Goal: Transaction & Acquisition: Purchase product/service

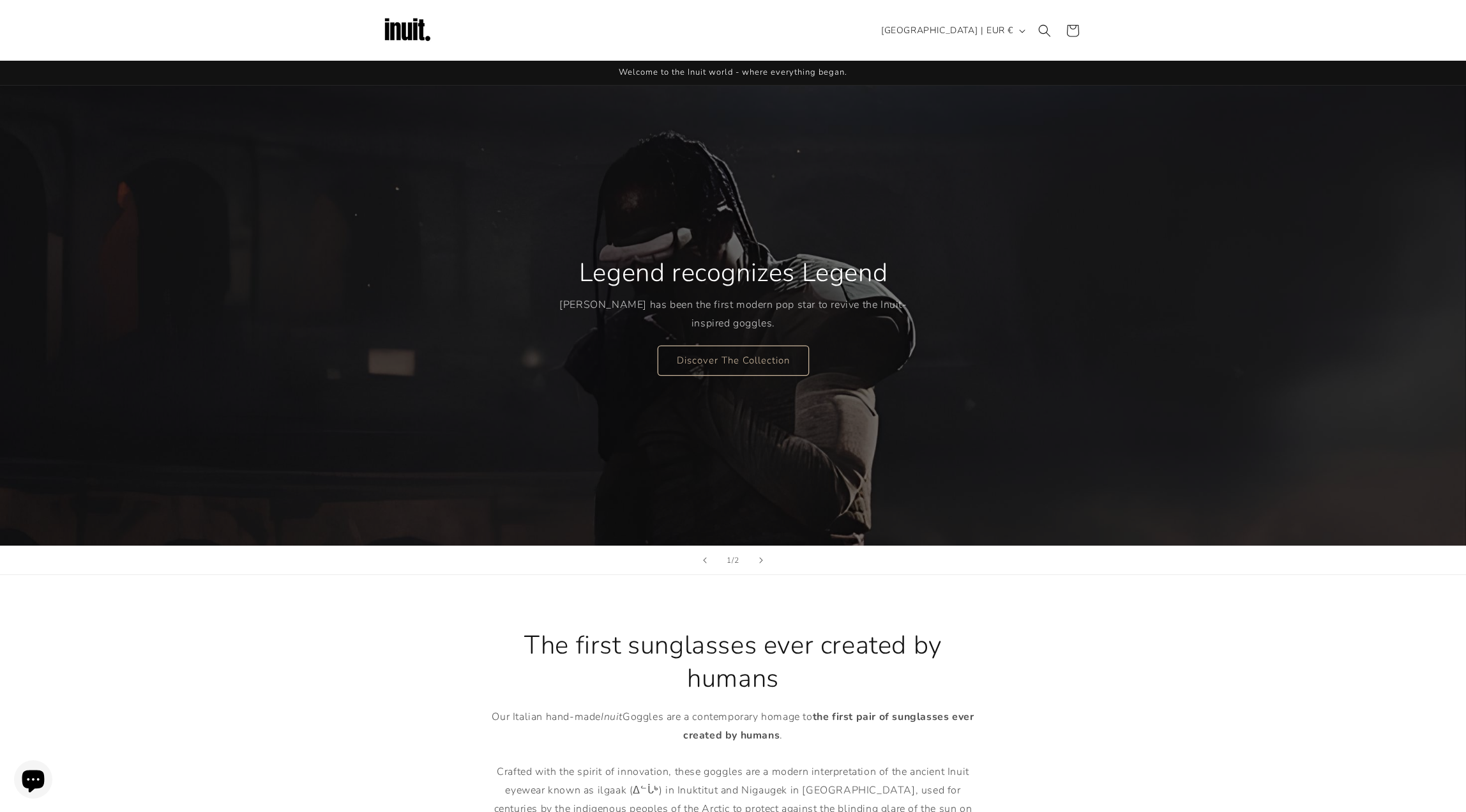
drag, startPoint x: 495, startPoint y: 37, endPoint x: 360, endPoint y: 23, distance: 135.7
click at [430, 37] on header "Search Country/region United States | EUR € Search Afghanistan EUR €" at bounding box center [733, 30] width 767 height 61
drag, startPoint x: 748, startPoint y: 317, endPoint x: 815, endPoint y: 318, distance: 67.0
click at [815, 318] on div "Legend recognizes Legend Travis Scott has been the first modern pop star to rev…" at bounding box center [733, 316] width 348 height 171
copy p "Travis Scott has been the first modern pop star to revive the Inuit-inspired go…"
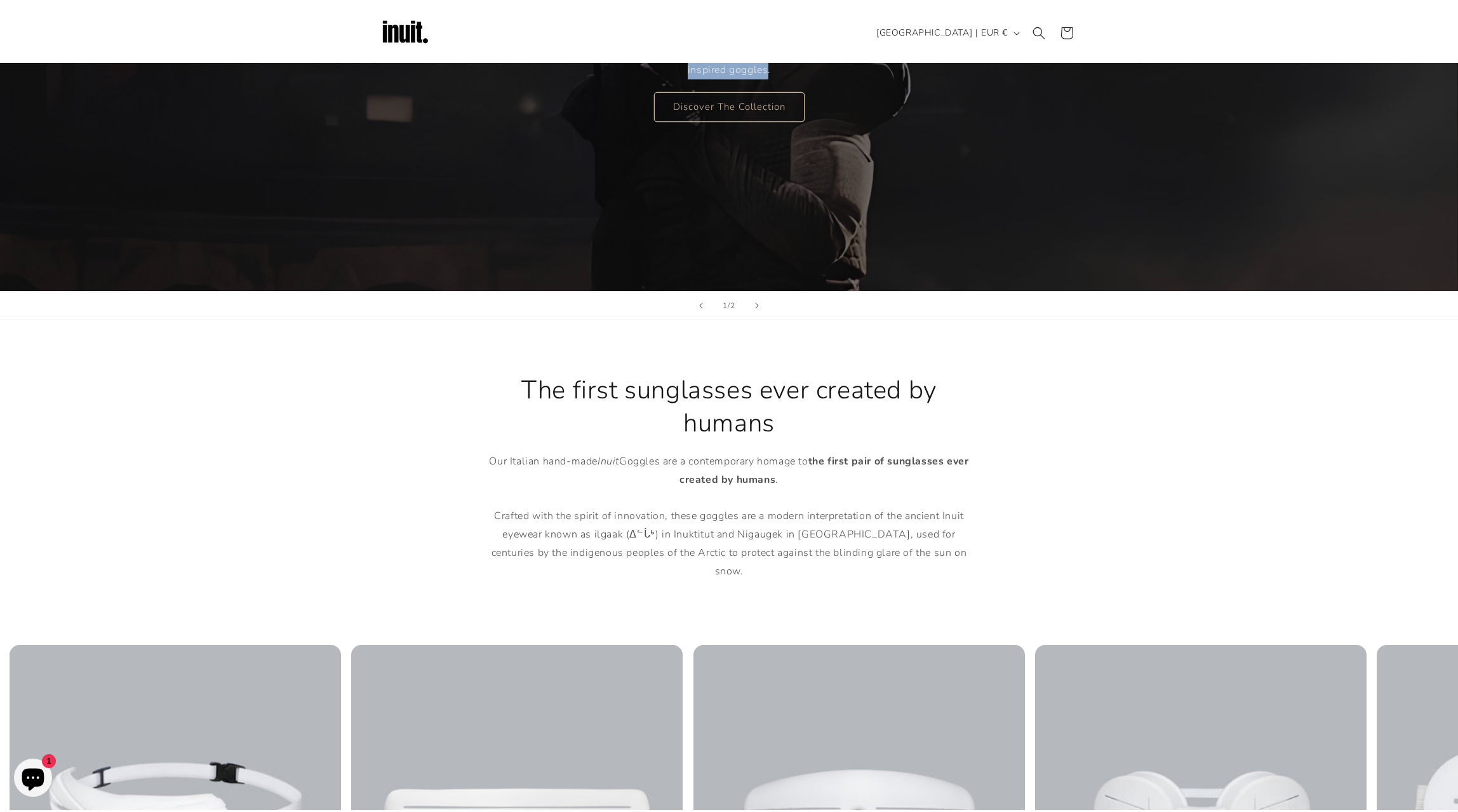
scroll to position [508, 0]
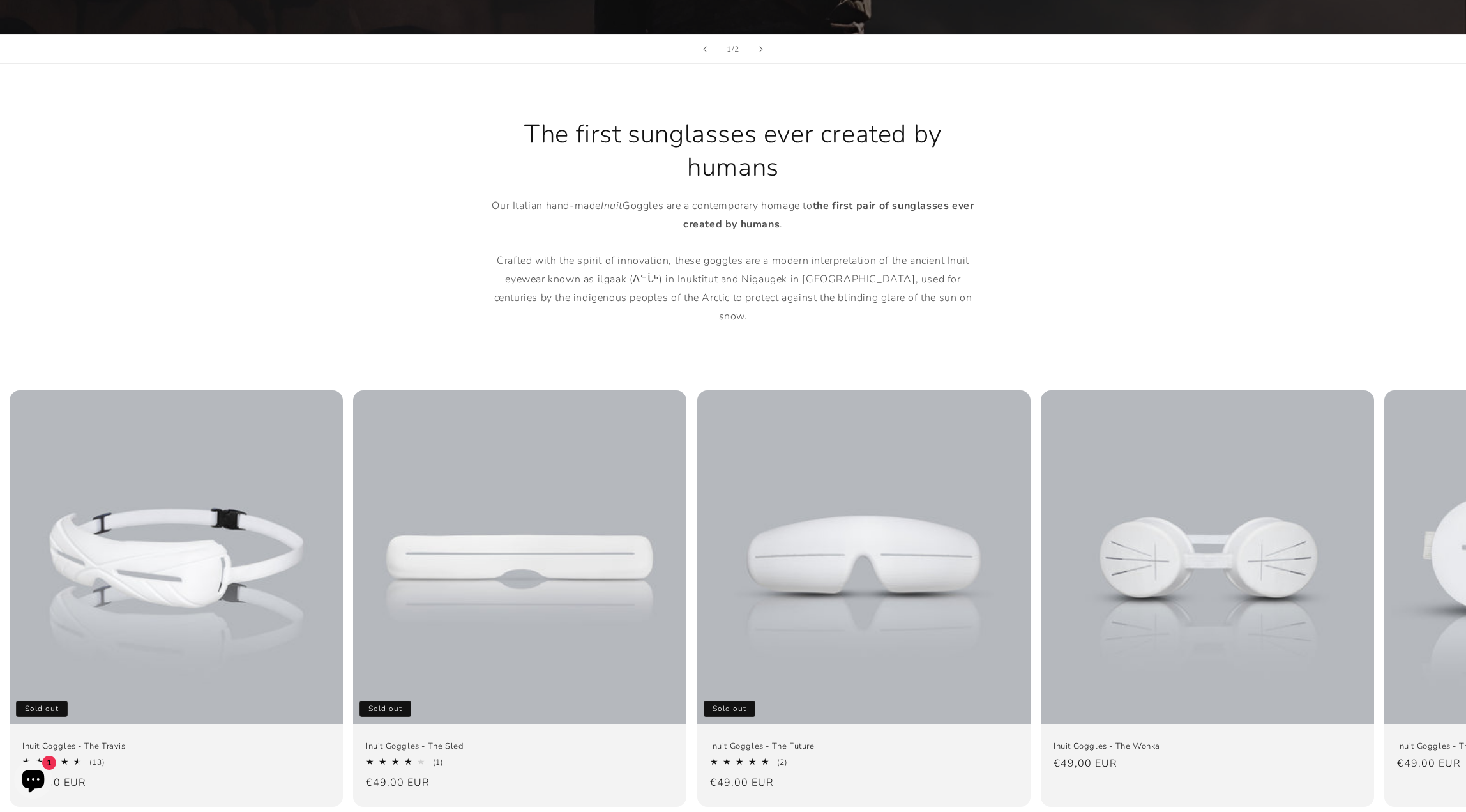
click at [193, 741] on link "Inuit Goggles - The Travis" at bounding box center [176, 746] width 308 height 11
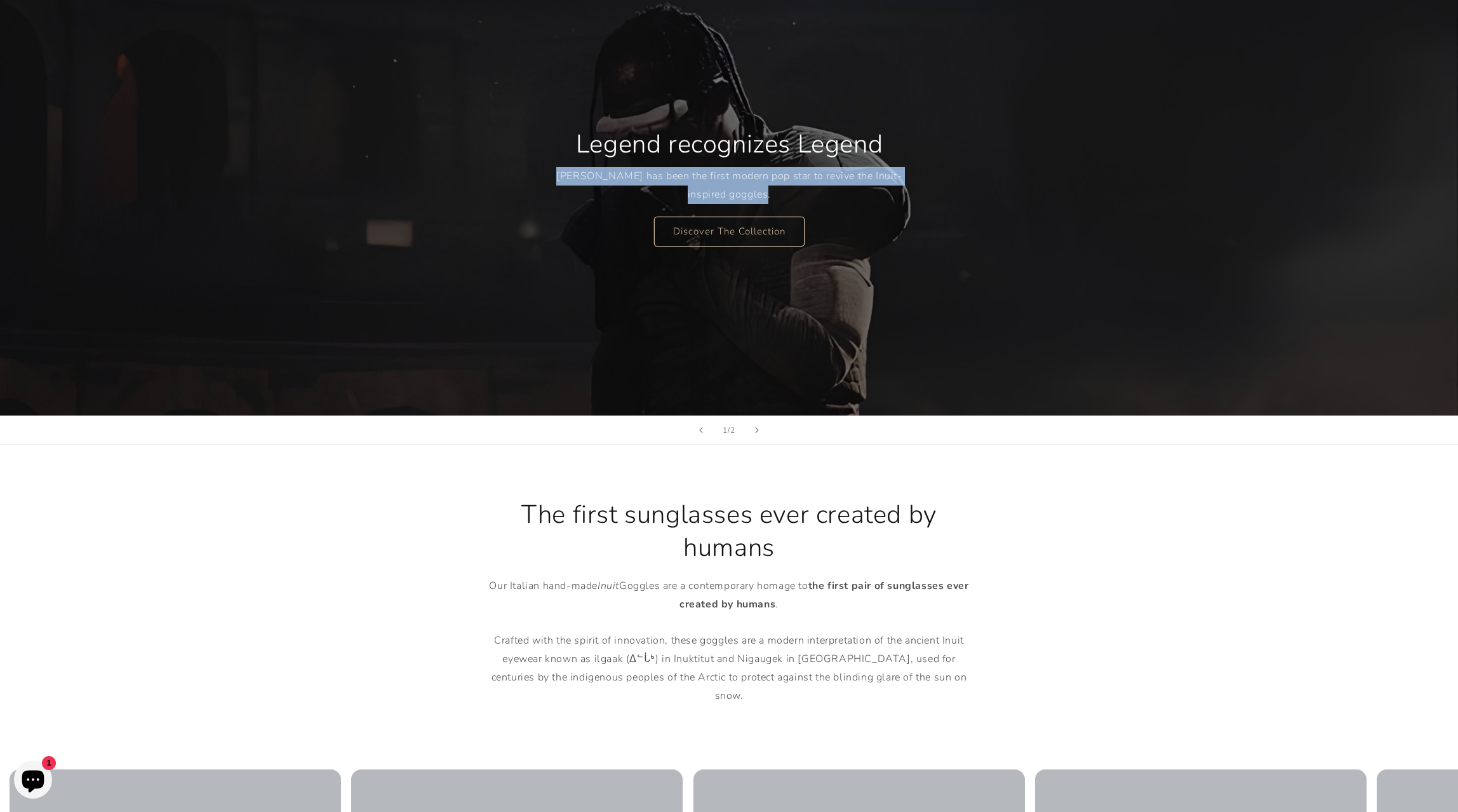
scroll to position [0, 0]
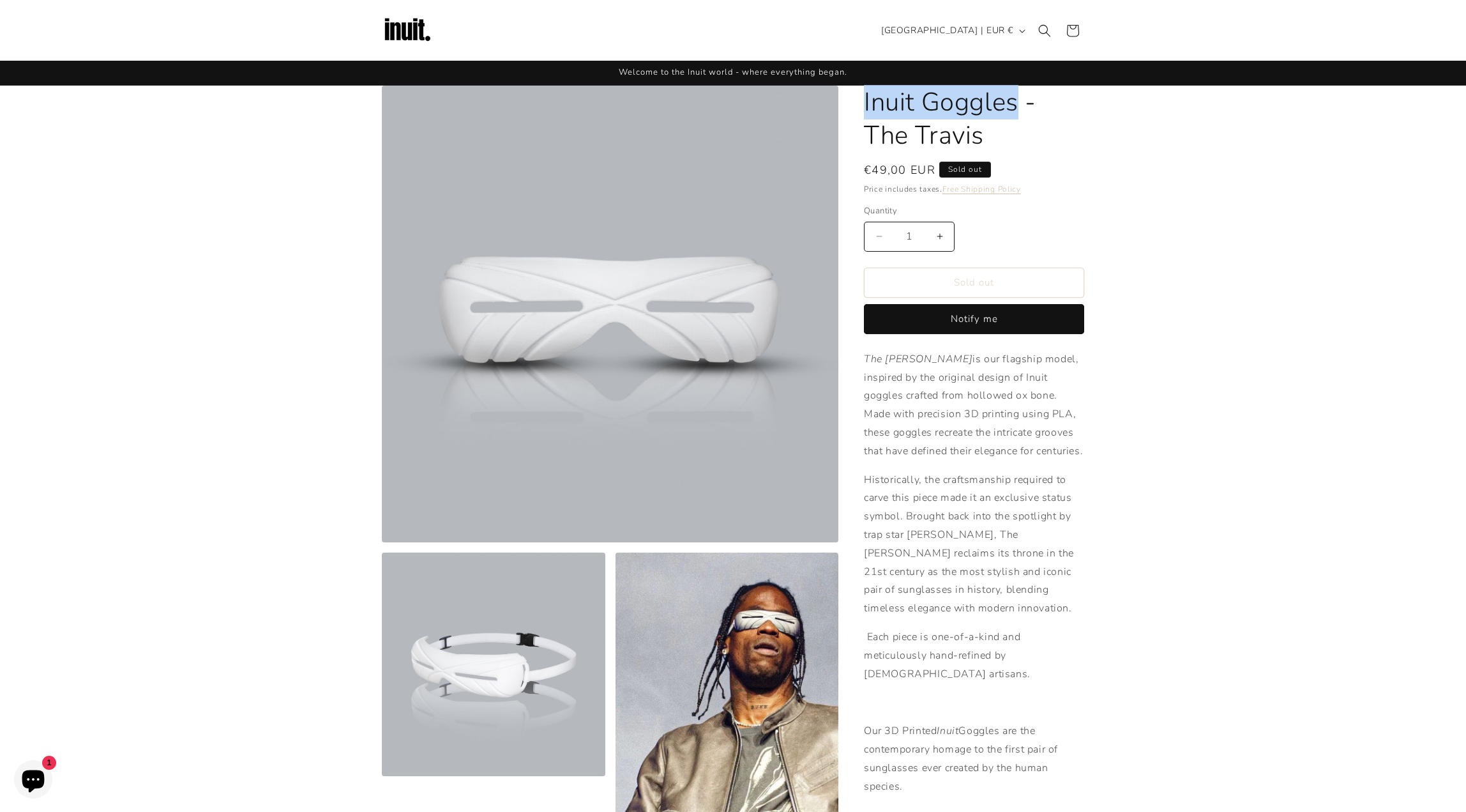
drag, startPoint x: 880, startPoint y: 106, endPoint x: 1016, endPoint y: 108, distance: 136.0
click at [1016, 108] on h1 "Inuit Goggles - The Travis" at bounding box center [974, 119] width 221 height 67
copy h1 "Inuit Goggles"
